Goal: Information Seeking & Learning: Understand process/instructions

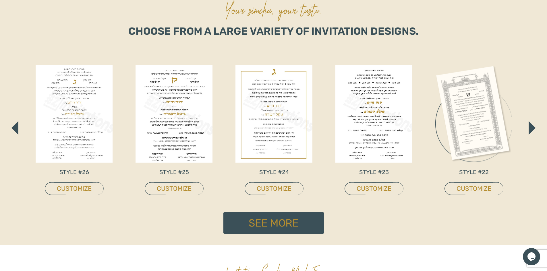
scroll to position [258, 0]
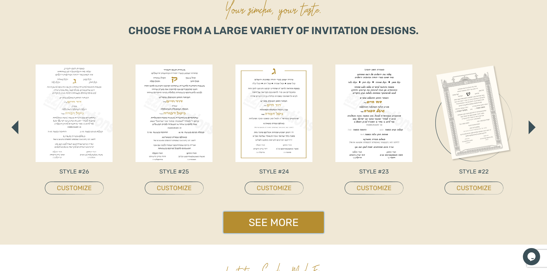
click at [298, 218] on link "See More" at bounding box center [273, 223] width 100 height 22
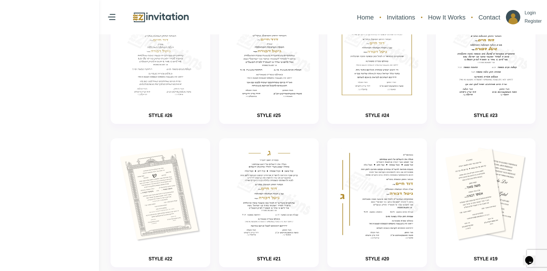
scroll to position [18, 0]
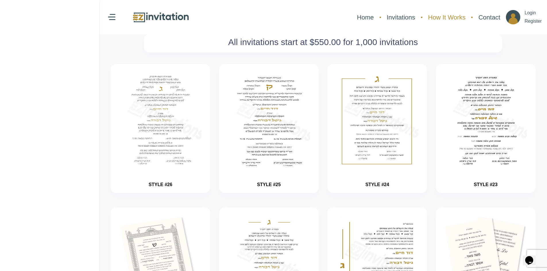
click at [453, 20] on link "How It Works" at bounding box center [446, 17] width 43 height 15
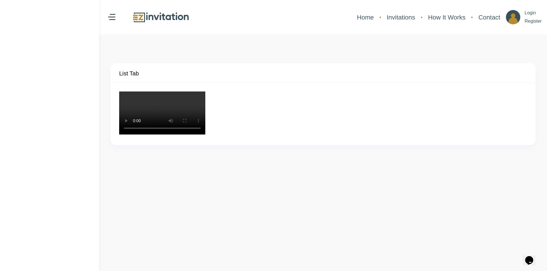
click at [205, 135] on video "Your browser does not support the video tag." at bounding box center [162, 113] width 86 height 43
click at [135, 135] on video "Your browser does not support the video tag." at bounding box center [162, 113] width 86 height 43
click at [184, 135] on video "Your browser does not support the video tag." at bounding box center [162, 113] width 86 height 43
click at [205, 135] on video "Your browser does not support the video tag." at bounding box center [162, 113] width 86 height 43
click at [172, 135] on video "Your browser does not support the video tag." at bounding box center [162, 113] width 86 height 43
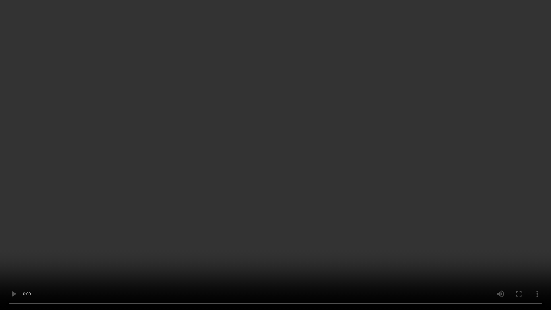
click at [487, 231] on video "Your browser does not support the video tag." at bounding box center [275, 155] width 551 height 310
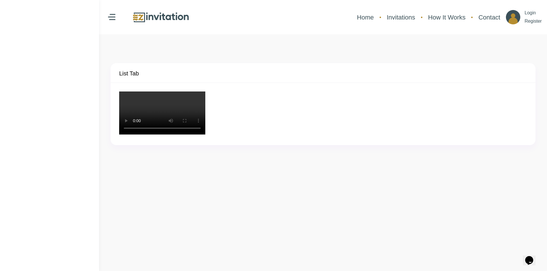
click at [477, 129] on div "Your browser does not support the video tag." at bounding box center [322, 114] width 407 height 45
